Goal: Browse casually

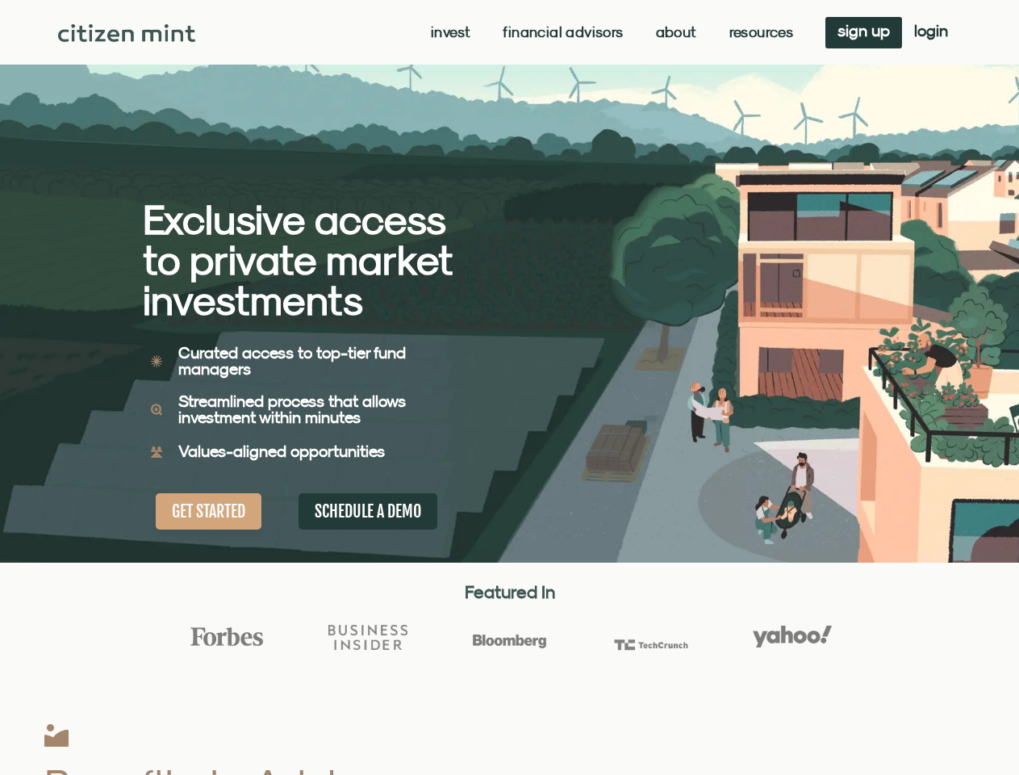
click at [509, 387] on div "Exclusive access to private market investments Exclusive access to private mark…" at bounding box center [326, 281] width 367 height 563
click at [449, 32] on link "Invest" at bounding box center [451, 32] width 40 height 16
click at [759, 32] on link "Resources" at bounding box center [762, 32] width 65 height 16
